Goal: Obtain resource: Obtain resource

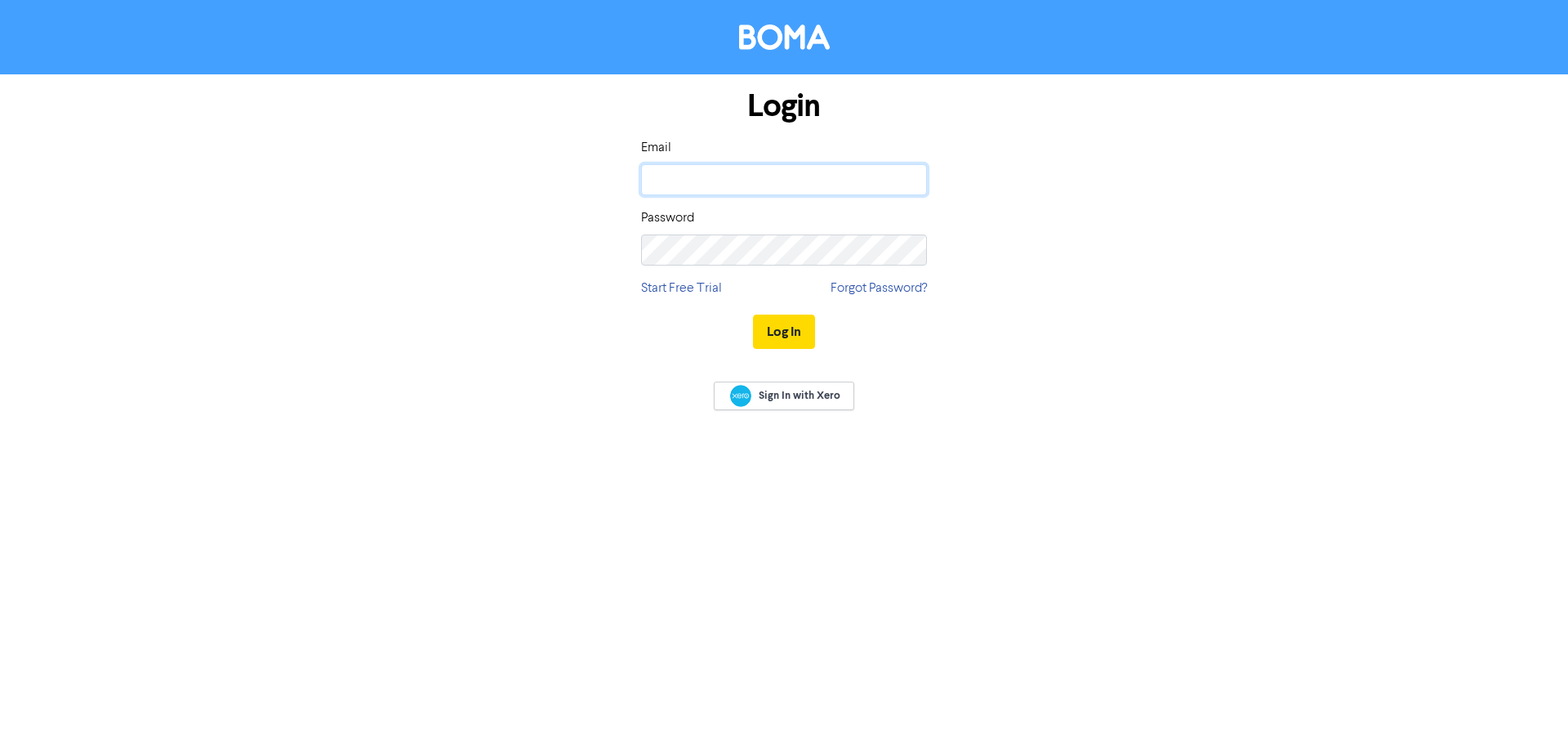
type input "[PERSON_NAME][EMAIL_ADDRESS][DOMAIN_NAME]"
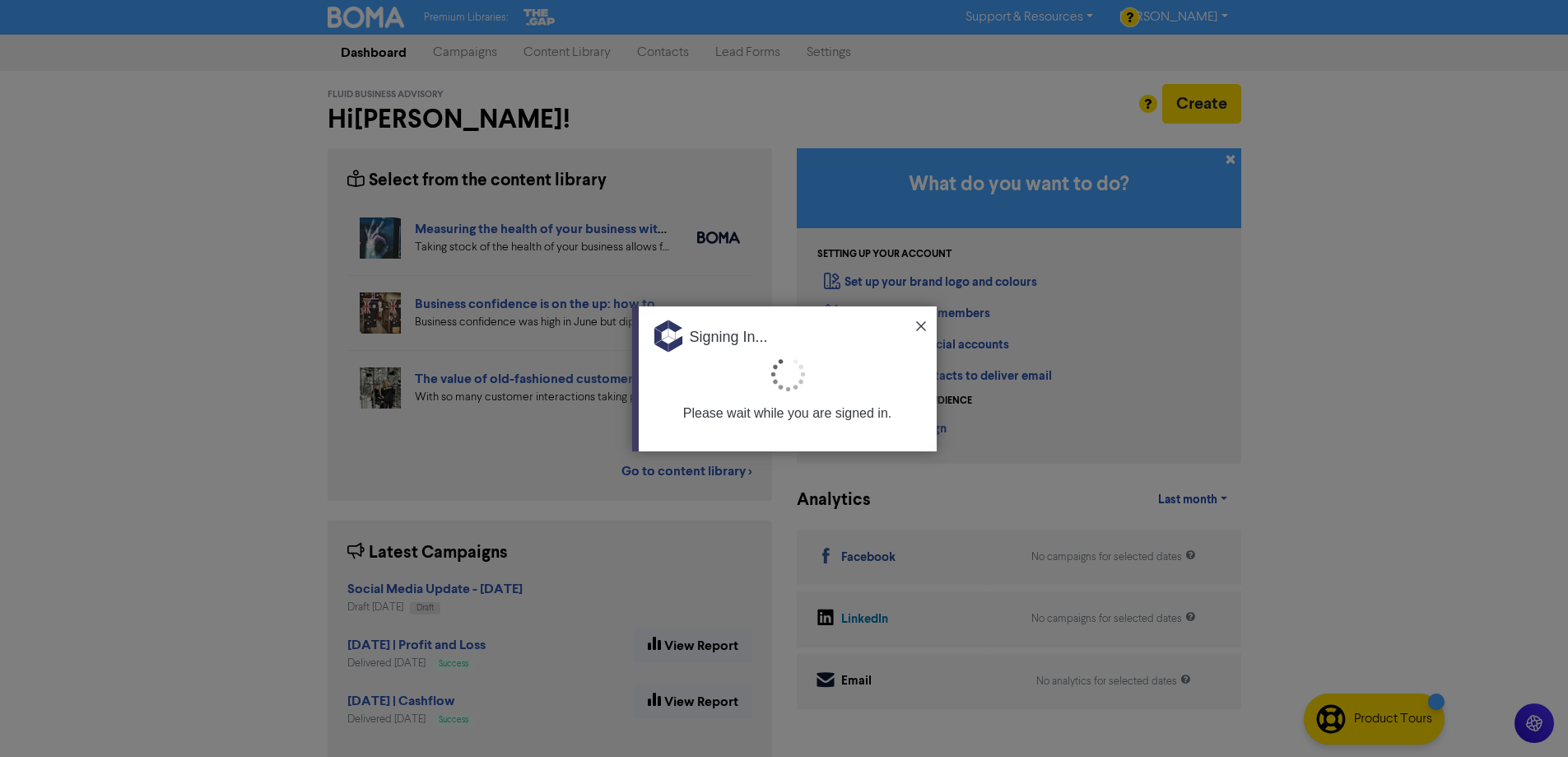
click at [918, 330] on img at bounding box center [920, 325] width 10 height 10
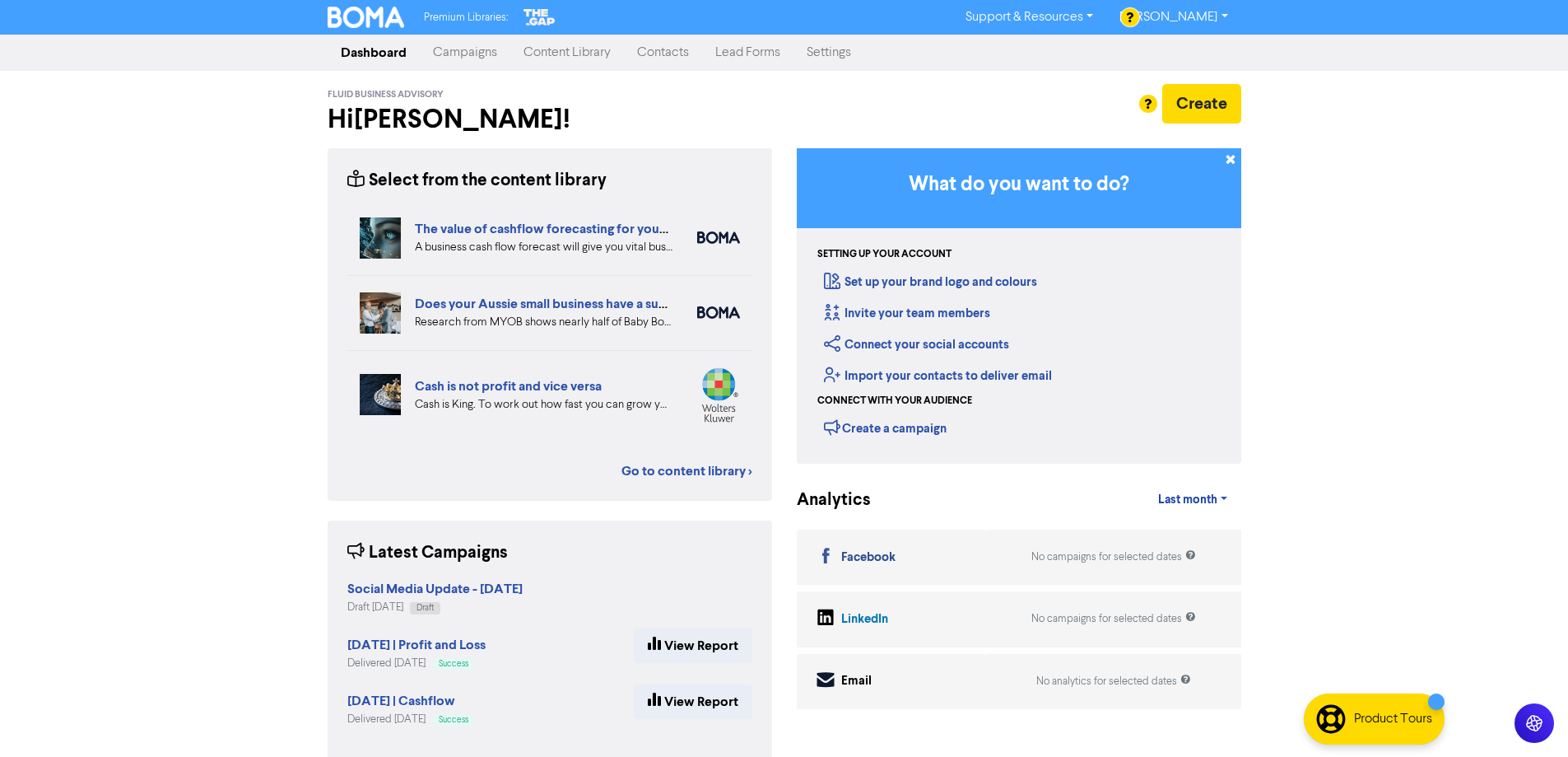
click at [553, 58] on link "Content Library" at bounding box center [567, 52] width 113 height 33
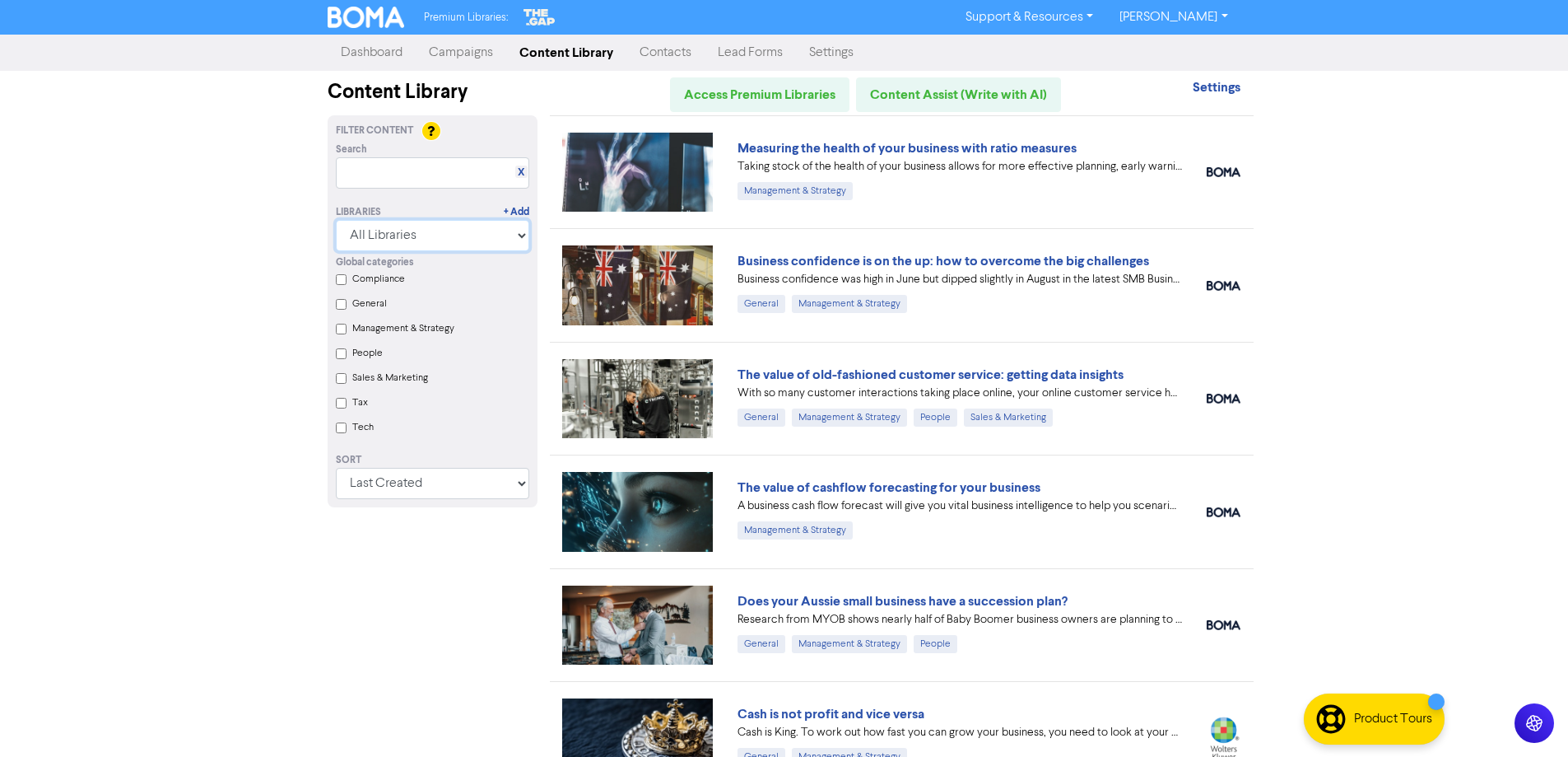
click at [474, 244] on select "All Libraries BOMA Other Partners The Gap Xero" at bounding box center [432, 236] width 193 height 31
select select "The Gap"
click at [341, 220] on select "All Libraries BOMA Other Partners The Gap Xero" at bounding box center [432, 236] width 193 height 31
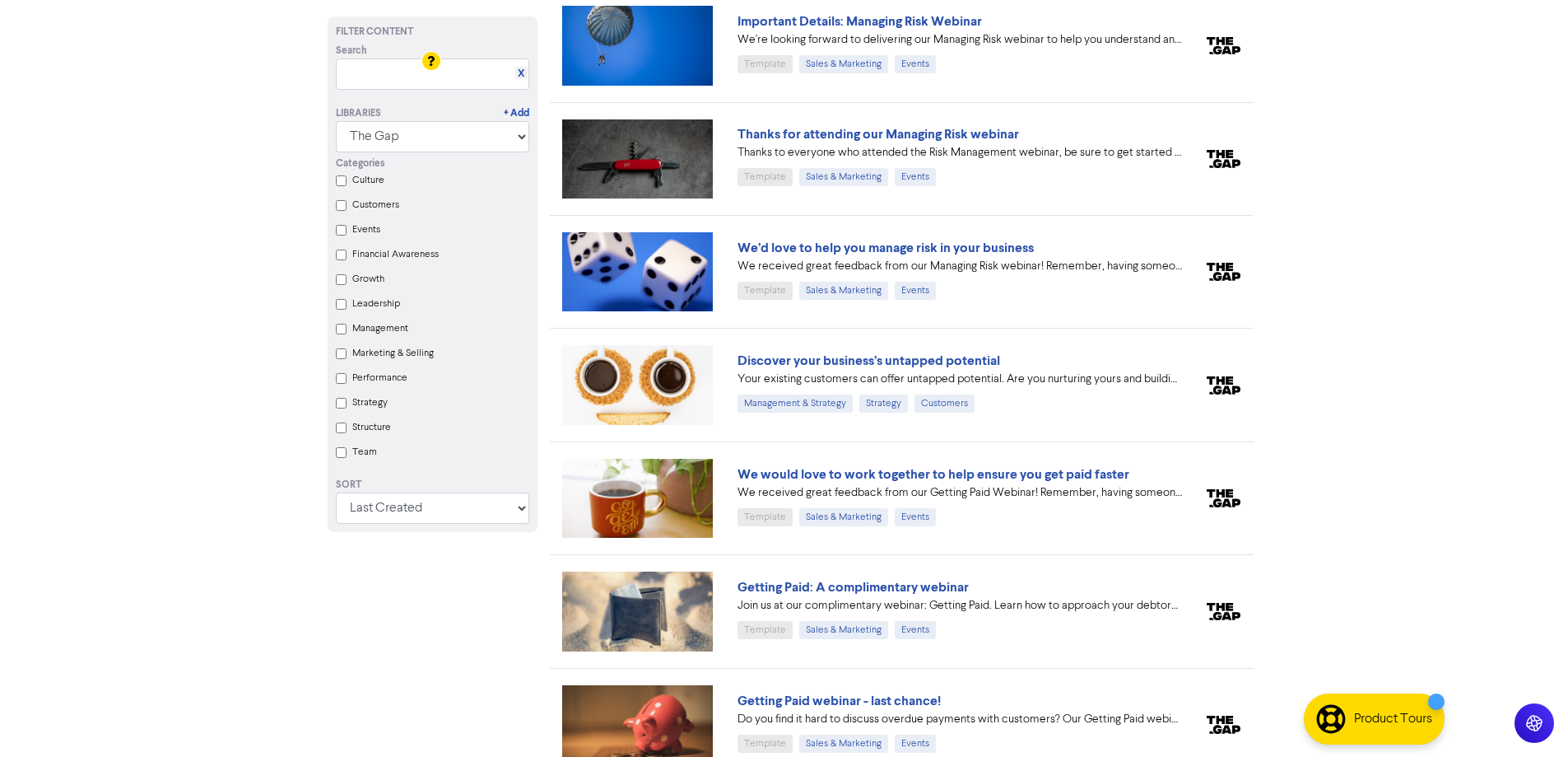
scroll to position [3577, 0]
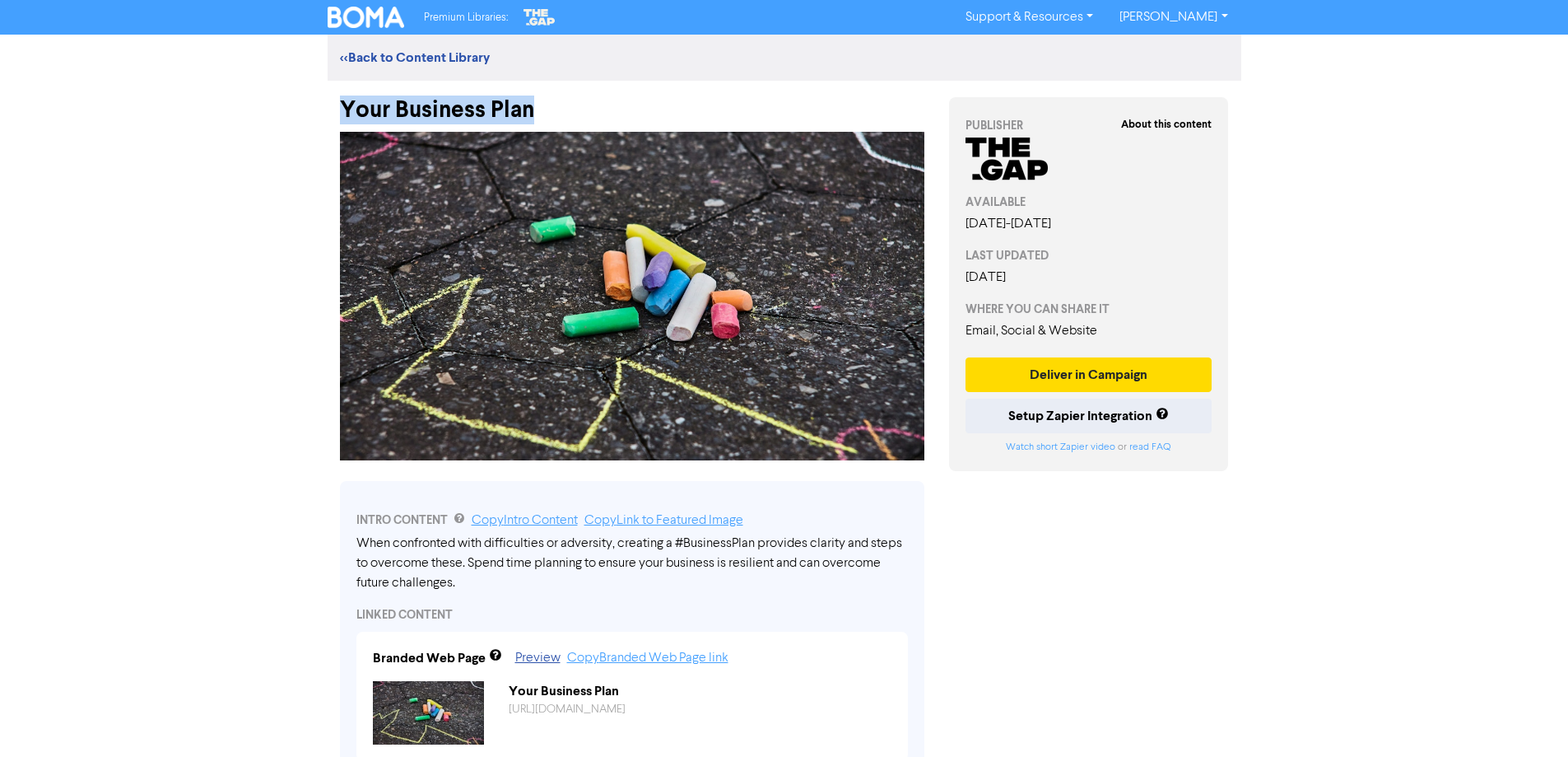
drag, startPoint x: 342, startPoint y: 108, endPoint x: 544, endPoint y: 107, distance: 202.0
click at [544, 107] on div "Your Business Plan" at bounding box center [632, 102] width 584 height 43
copy div "Your Business Plan"
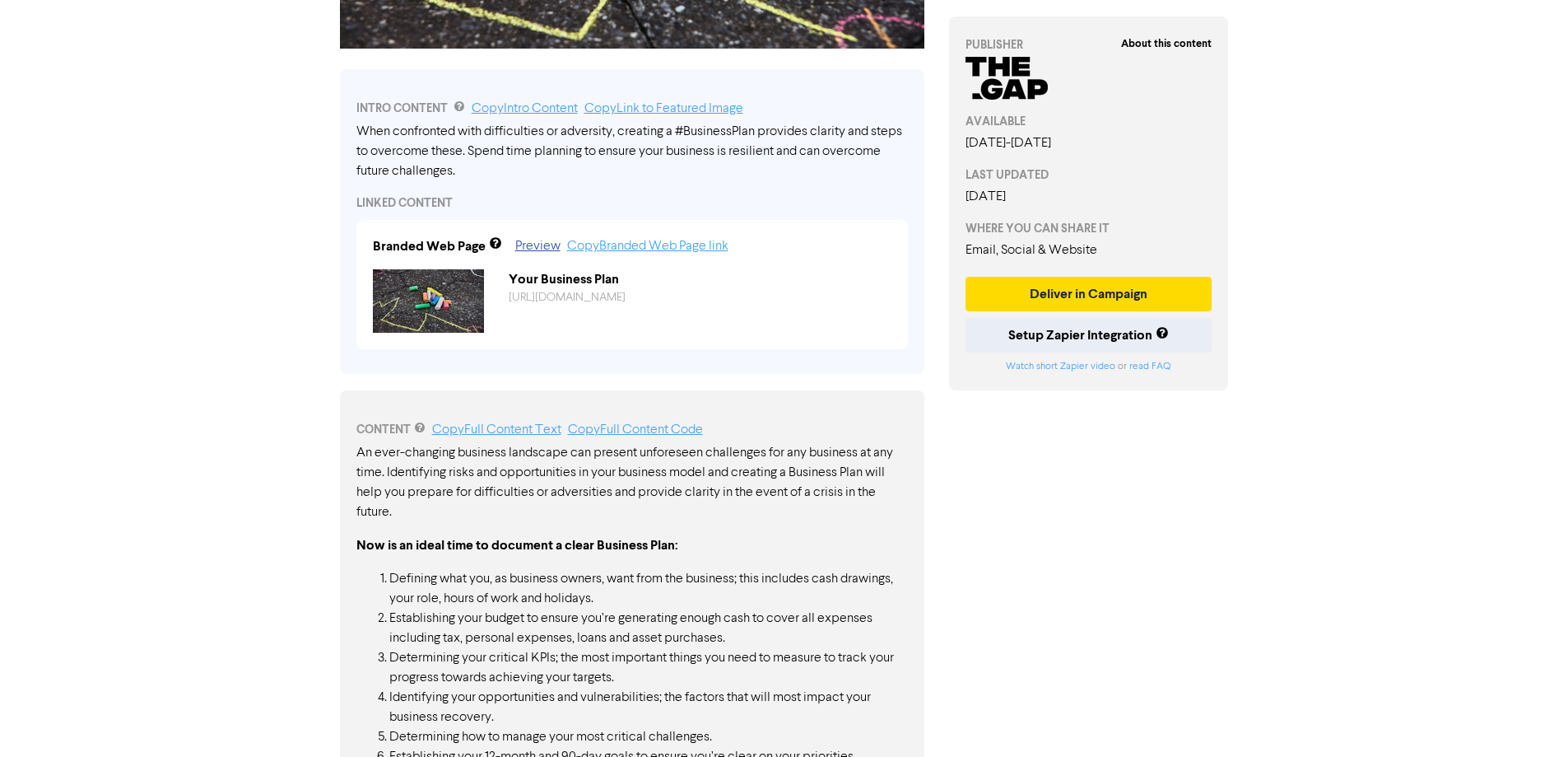
scroll to position [563, 0]
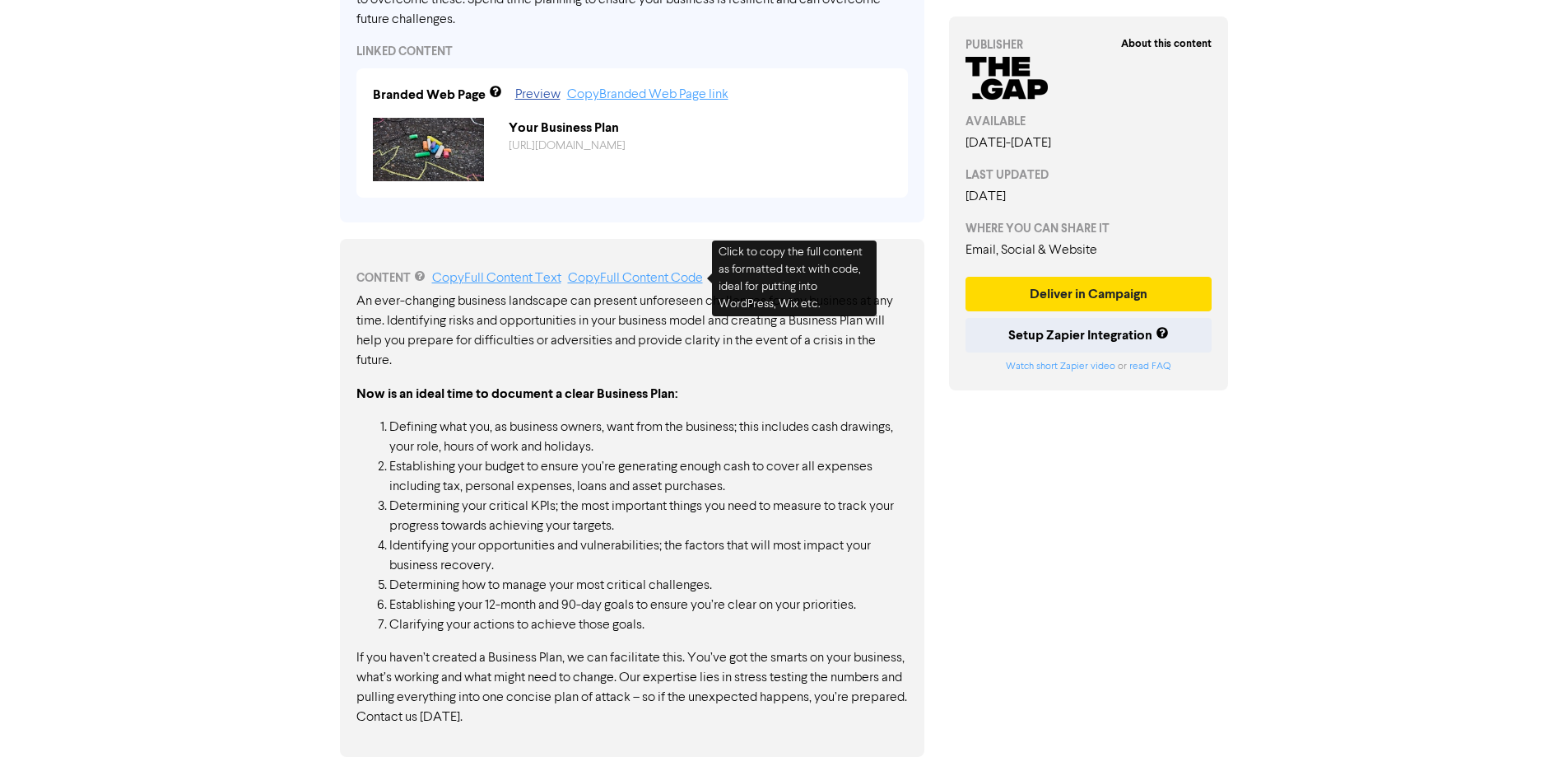
drag, startPoint x: 669, startPoint y: 275, endPoint x: 670, endPoint y: 247, distance: 28.0
click at [669, 275] on link "Copy Full Content Code" at bounding box center [635, 278] width 135 height 13
copy div "Your Business Plan"
